Goal: Task Accomplishment & Management: Use online tool/utility

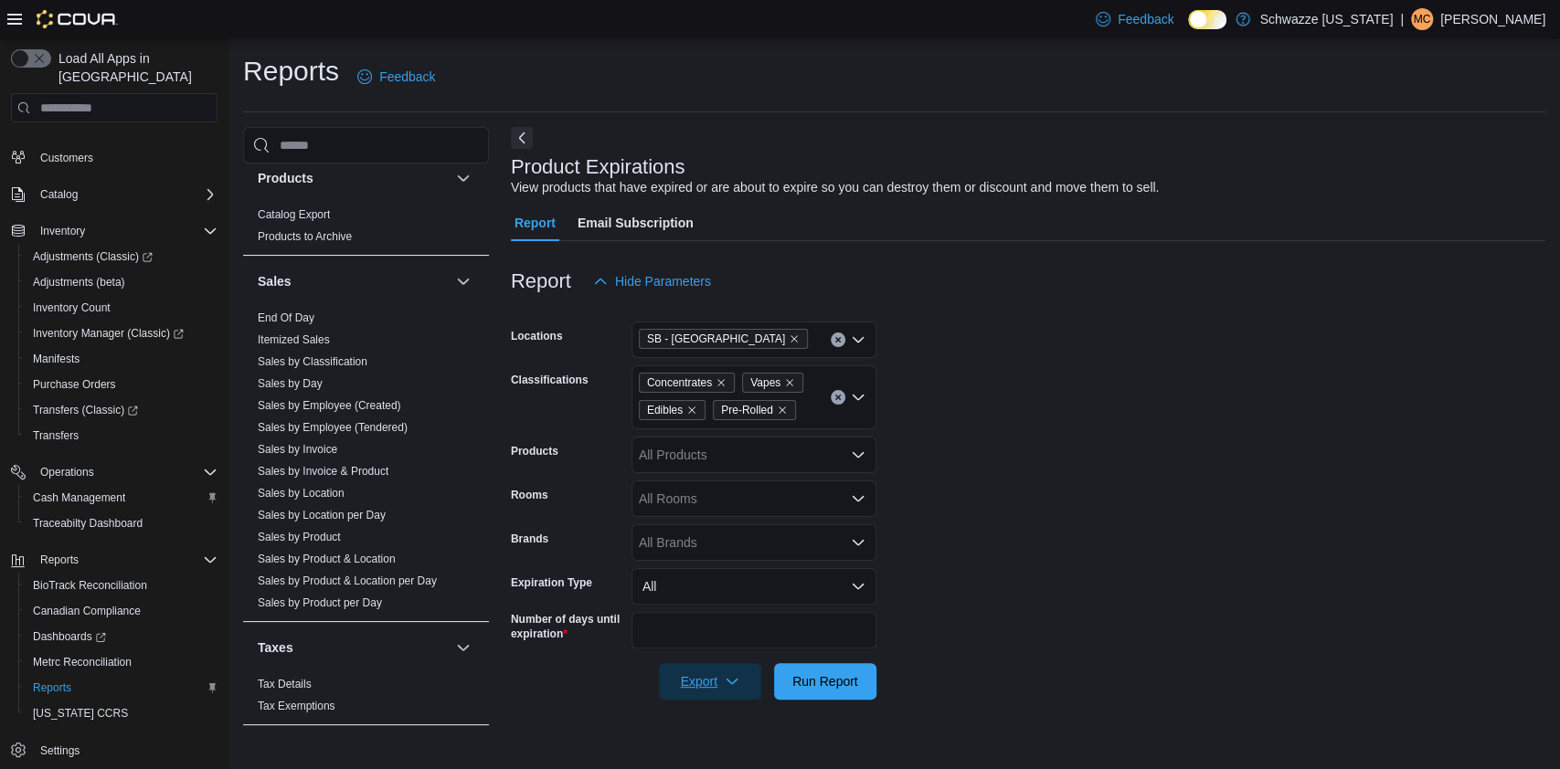
scroll to position [1140, 0]
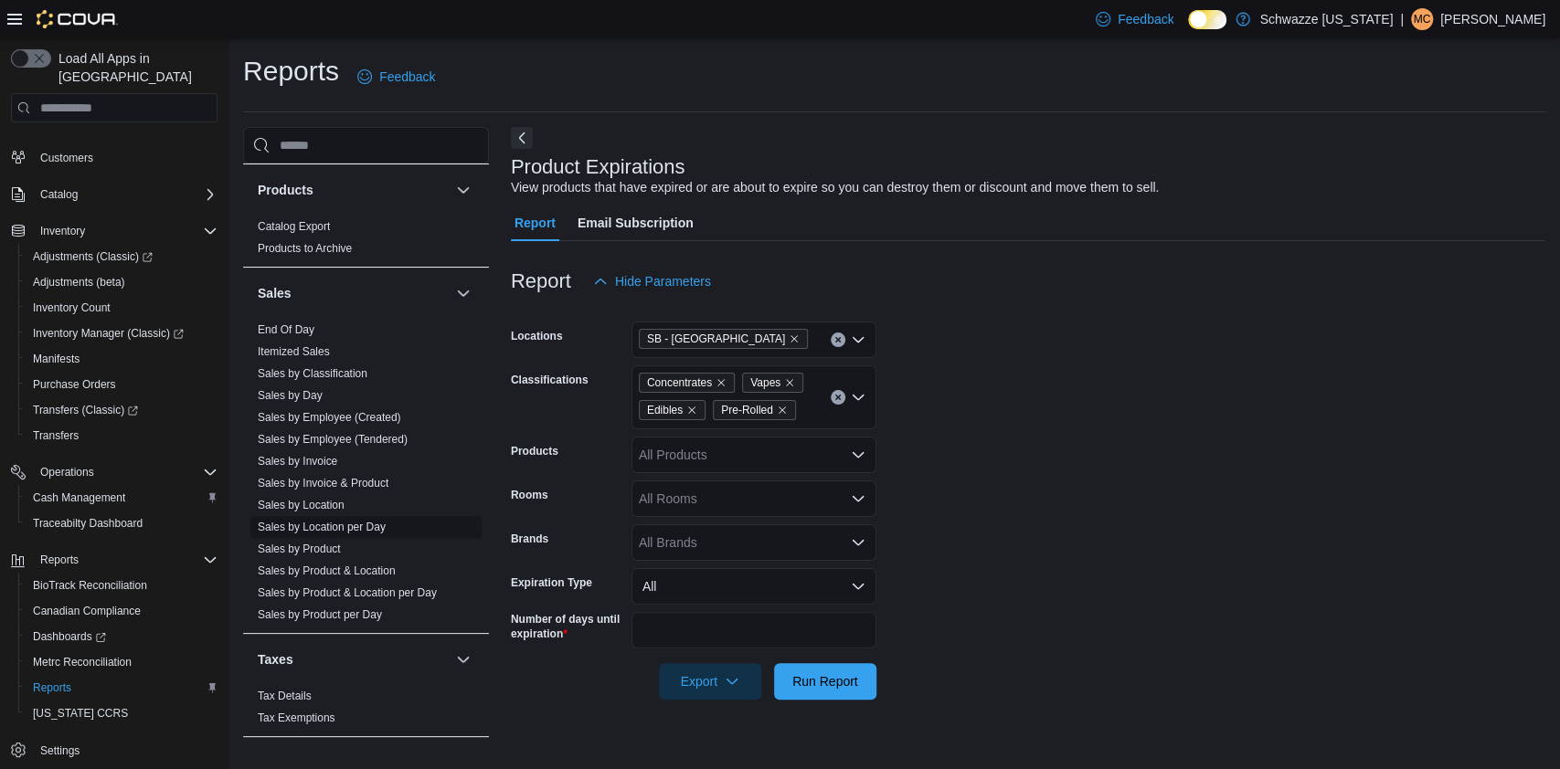
click at [354, 527] on link "Sales by Location per Day" at bounding box center [322, 527] width 128 height 13
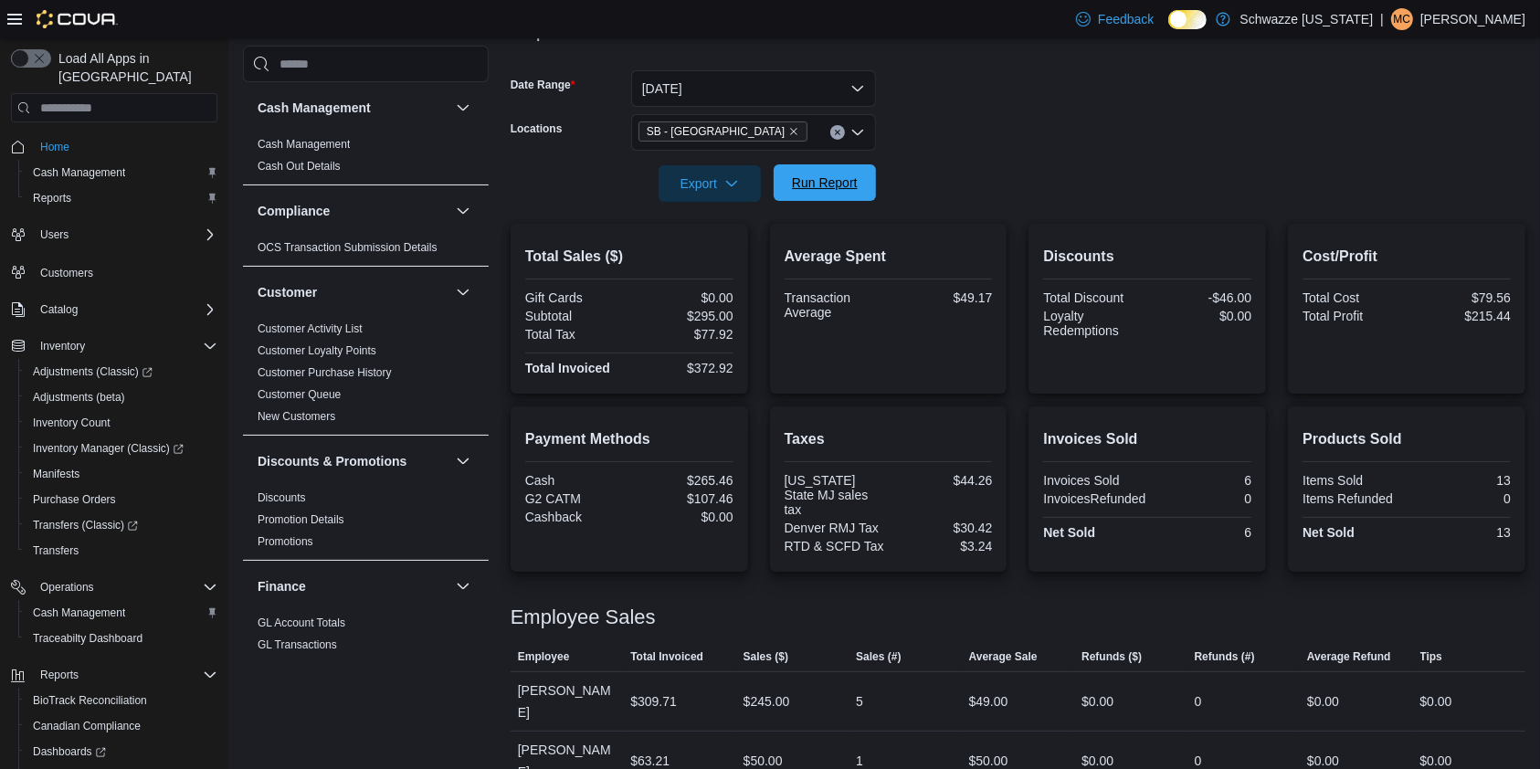
scroll to position [115, 0]
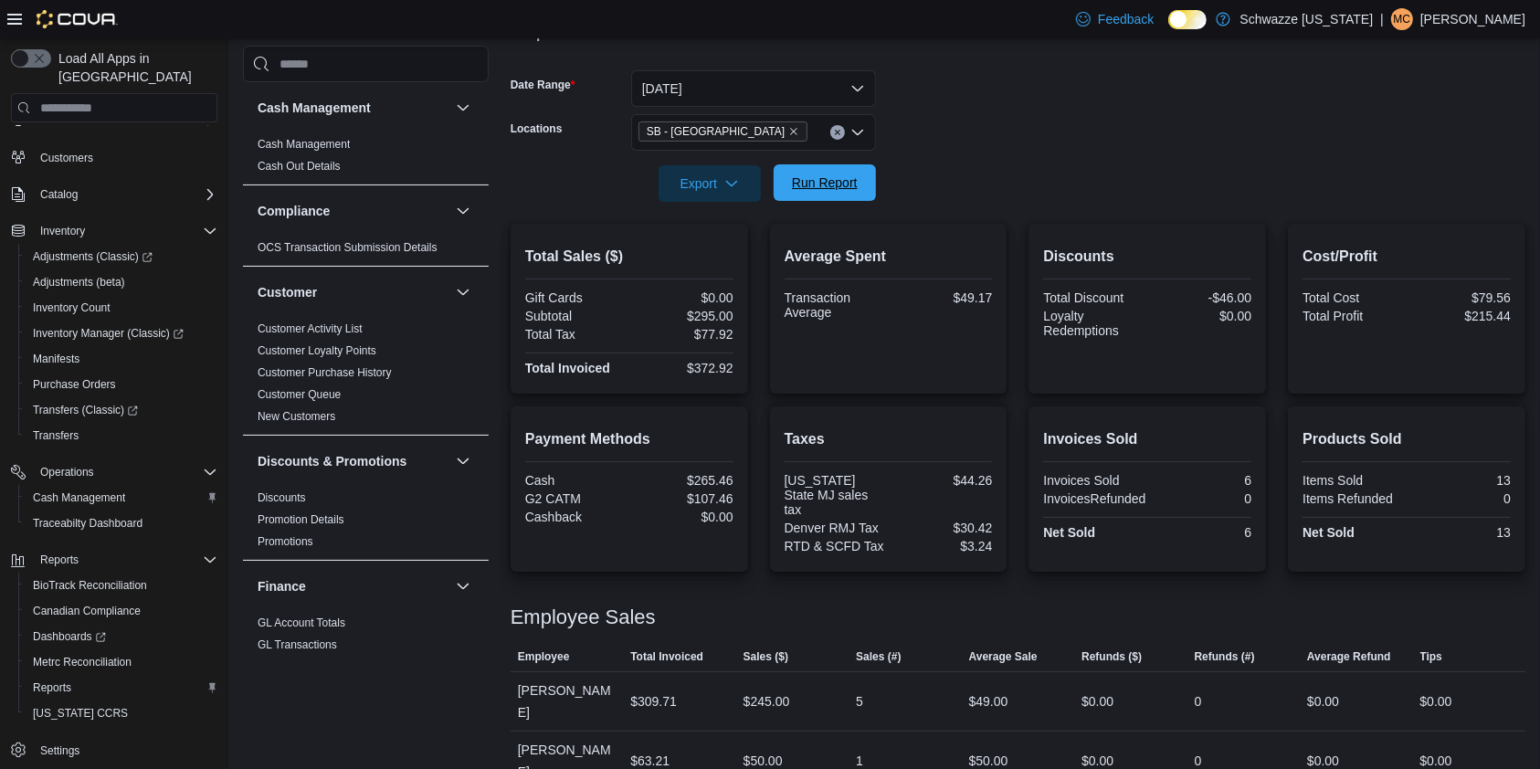
click at [846, 175] on span "Run Report" at bounding box center [825, 183] width 66 height 18
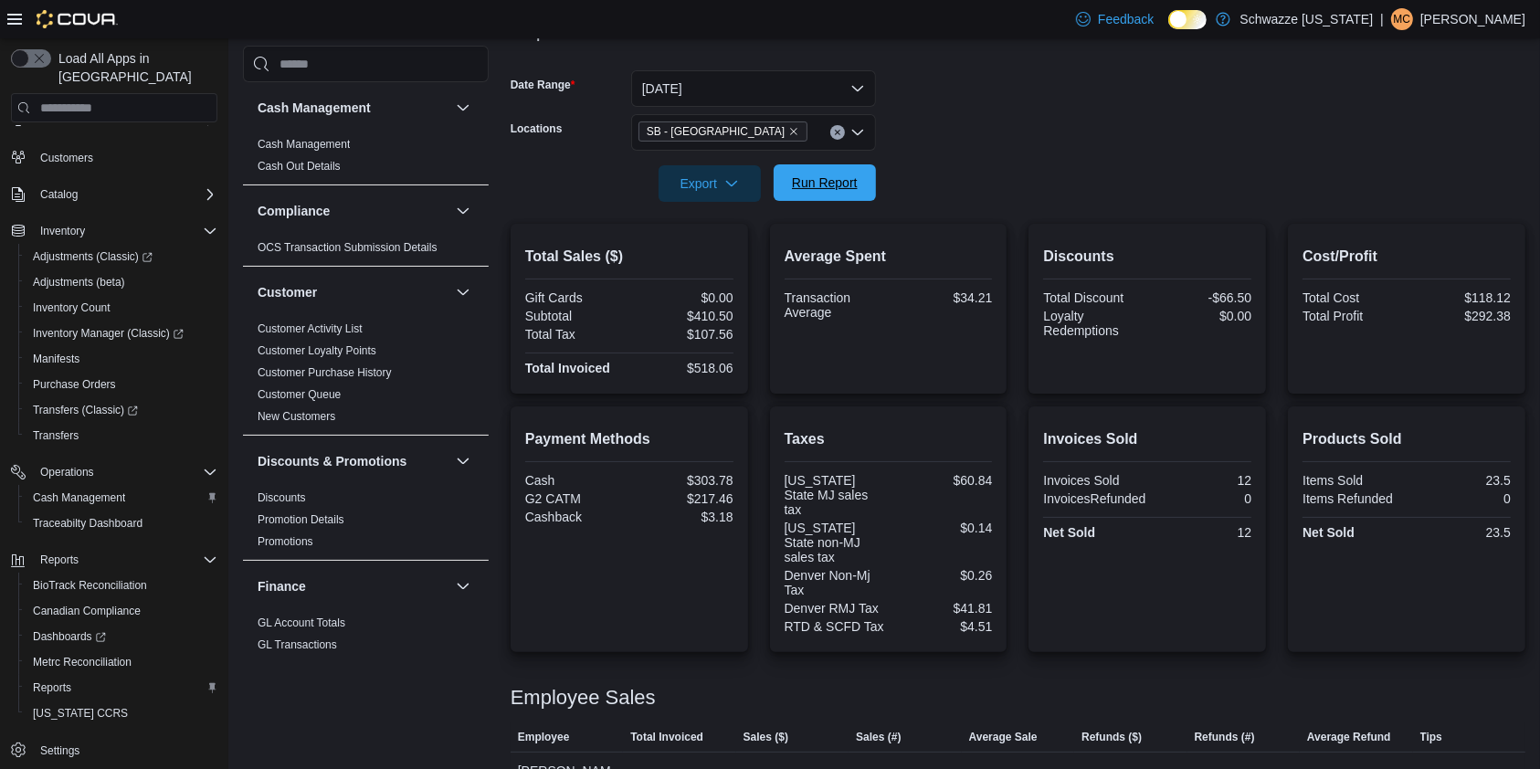
scroll to position [316, 0]
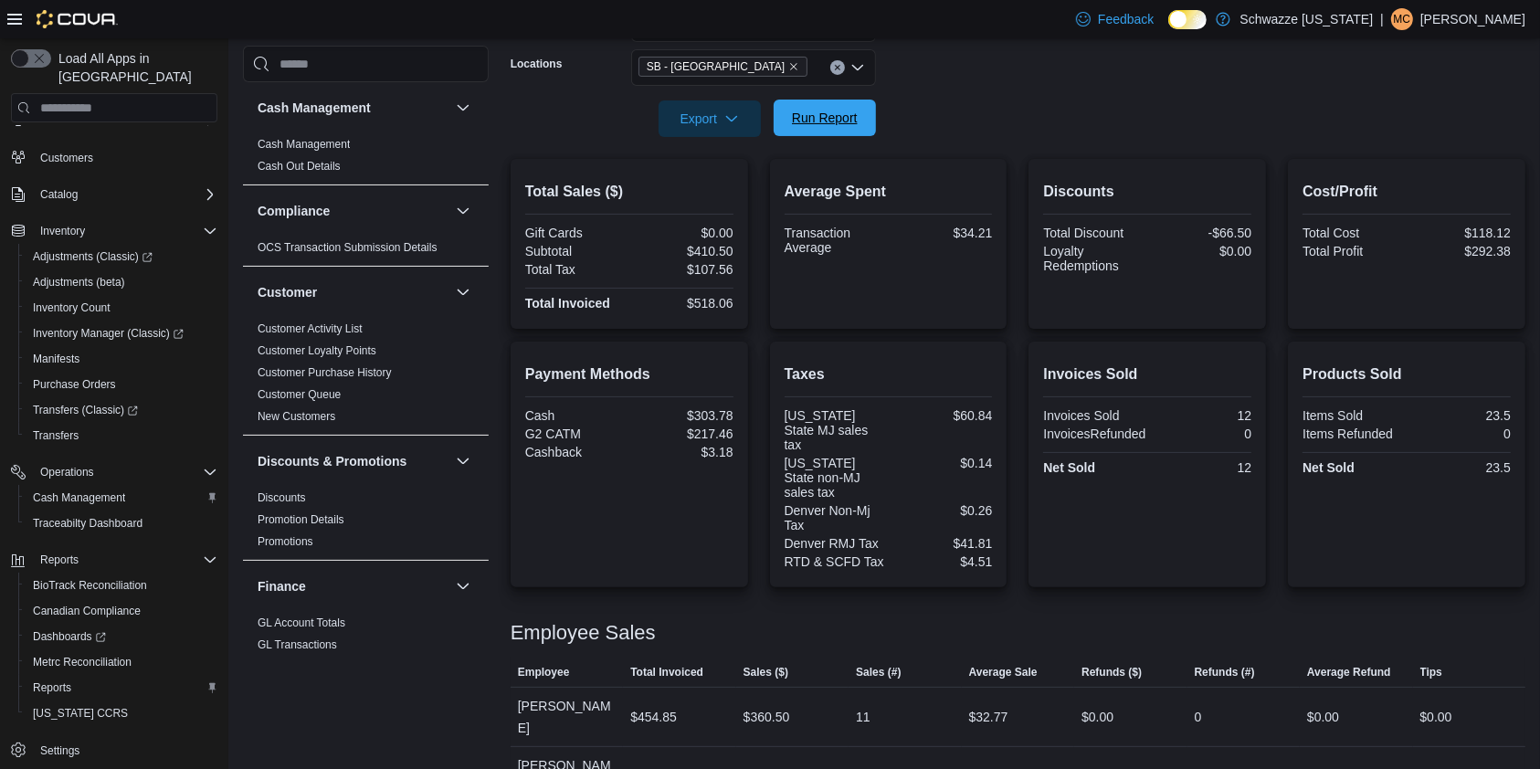
click at [817, 116] on span "Run Report" at bounding box center [825, 118] width 66 height 18
